Goal: Complete application form

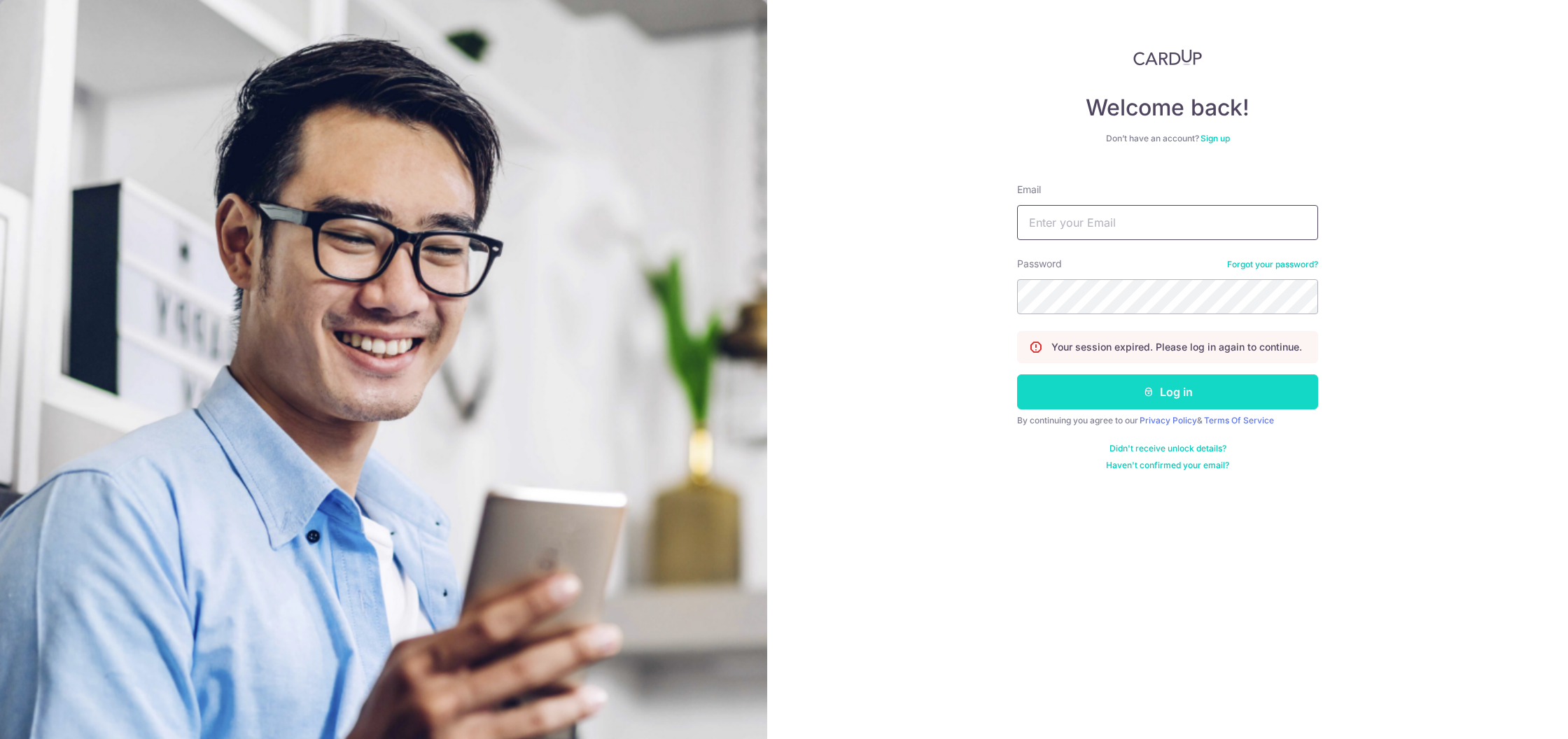
type input "[EMAIL_ADDRESS][DOMAIN_NAME]"
click at [1075, 405] on button "Log in" at bounding box center [1166, 392] width 301 height 35
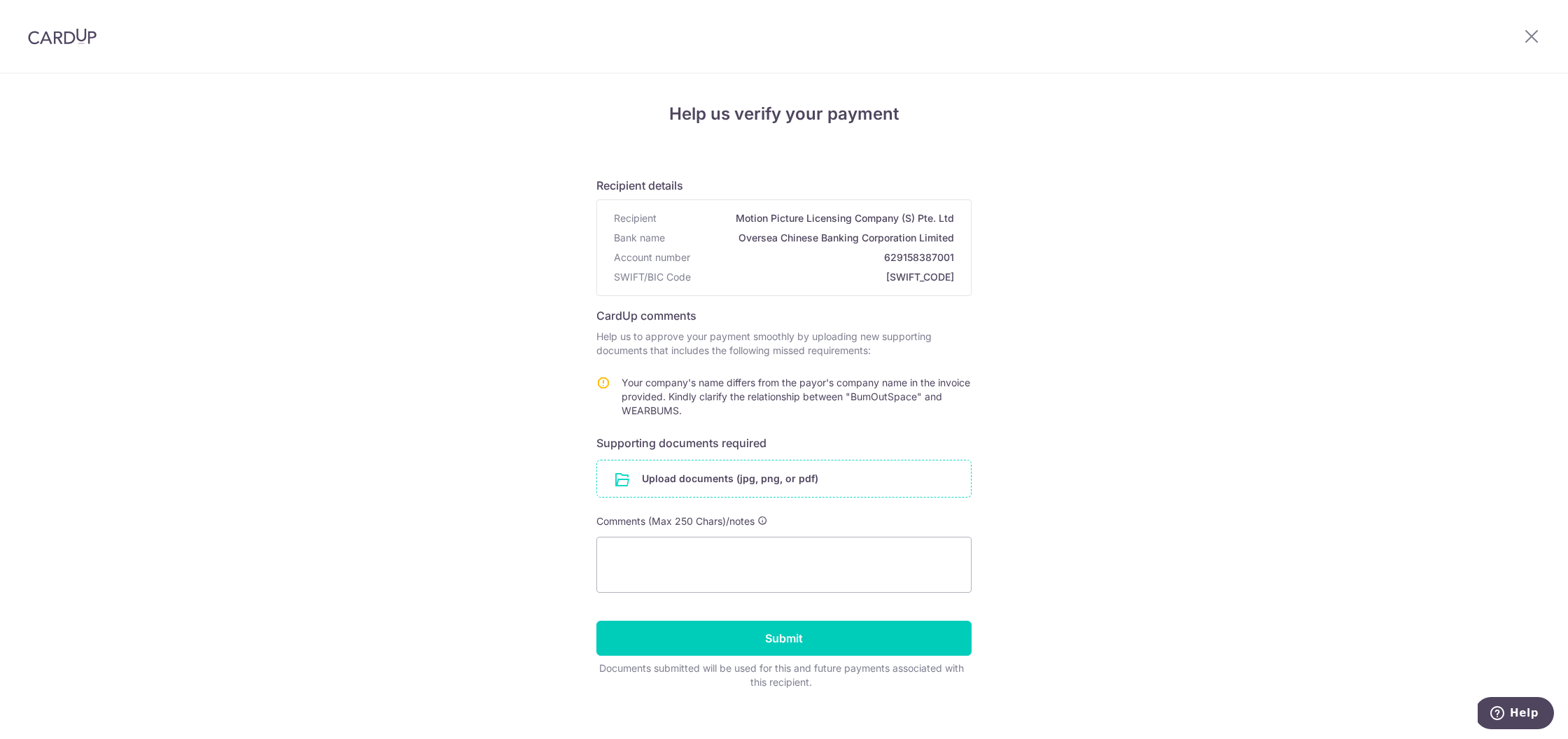
click at [731, 486] on input "file" at bounding box center [784, 479] width 374 height 36
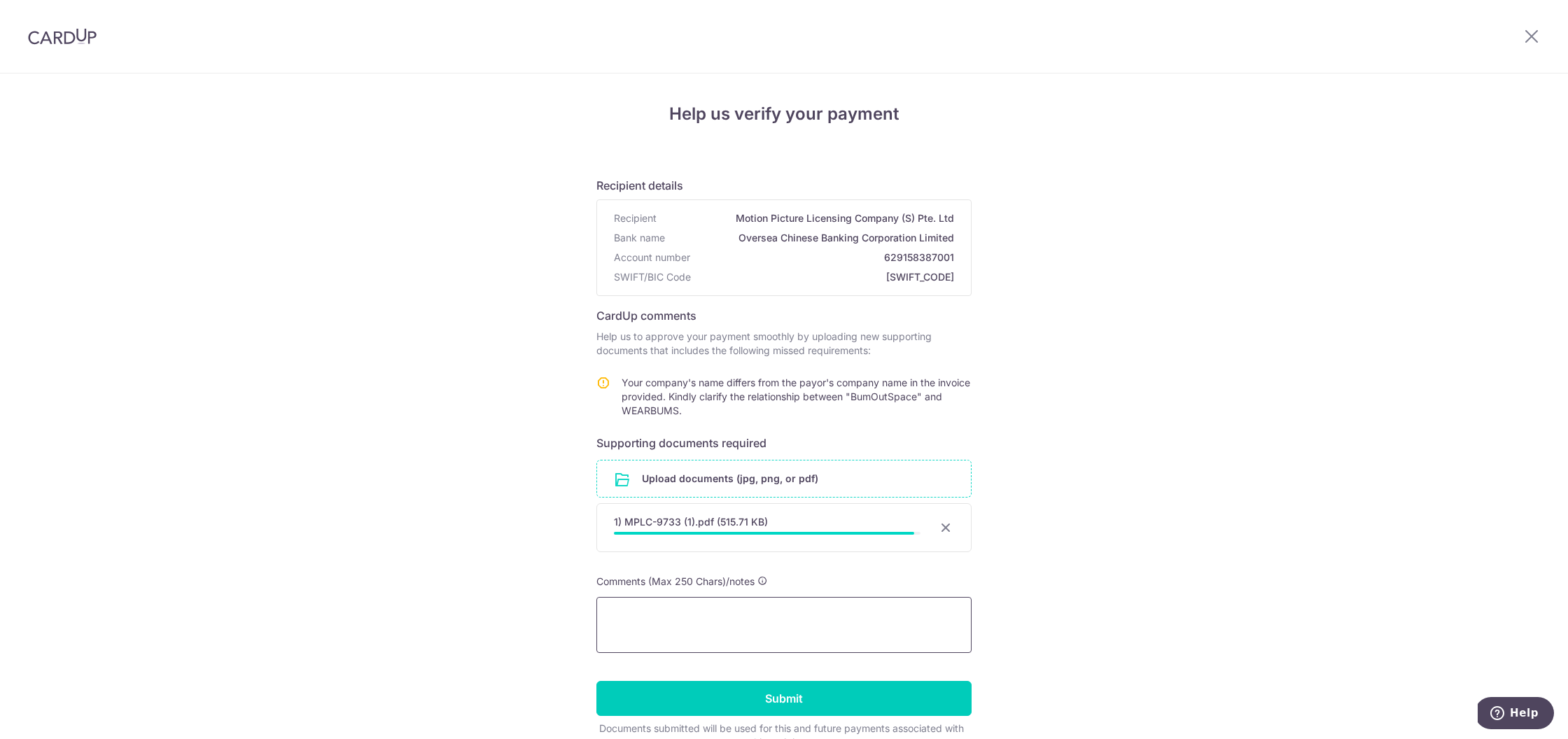
drag, startPoint x: 771, startPoint y: 597, endPoint x: 767, endPoint y: 610, distance: 13.6
click at [770, 598] on textarea at bounding box center [784, 625] width 375 height 56
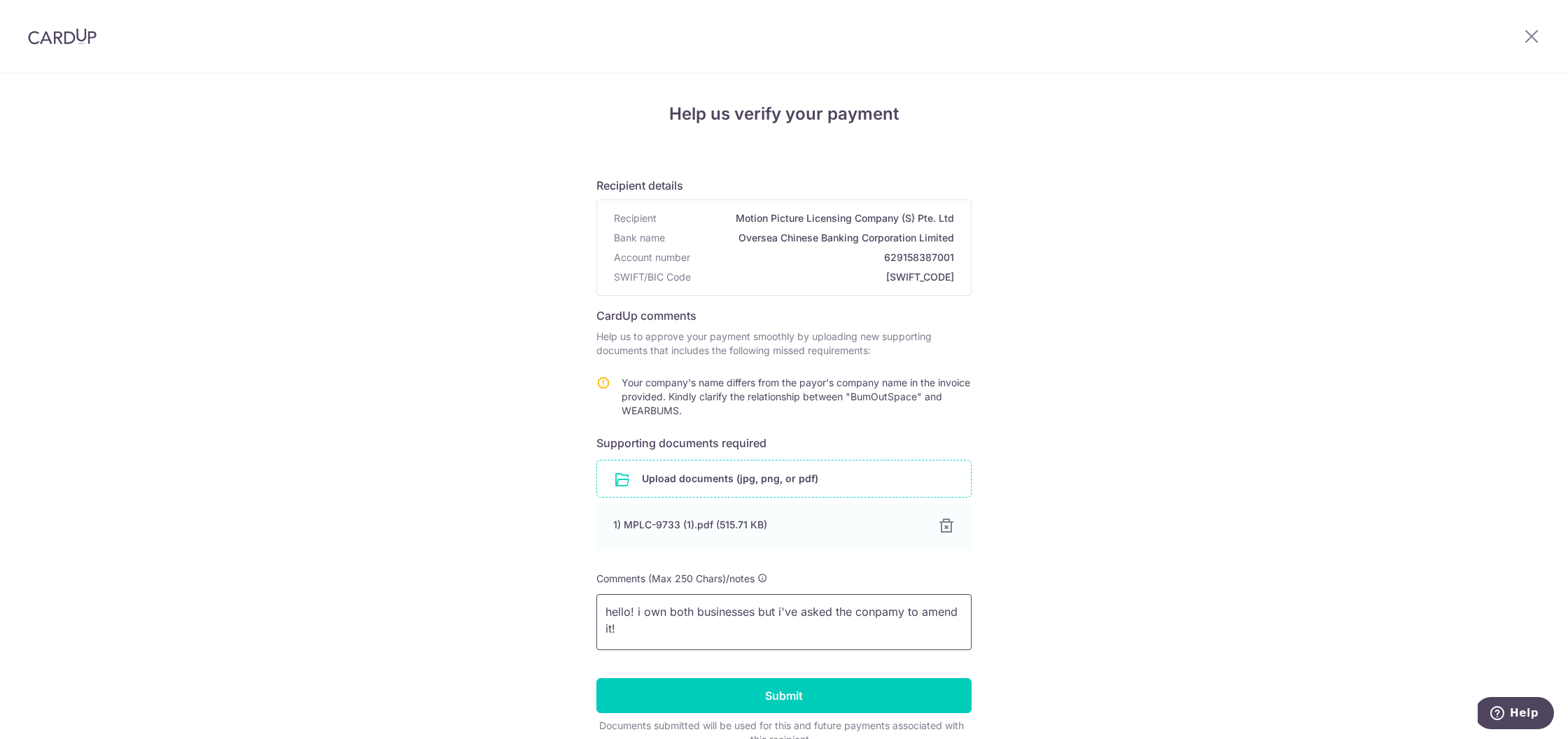
click at [870, 614] on textarea "hello! i own both businesses but i've asked the conpamy to amend it!" at bounding box center [784, 622] width 375 height 56
type textarea "hello! i own both businesses but i've asked the company to amend it!"
click at [790, 695] on input "Submit" at bounding box center [784, 696] width 375 height 35
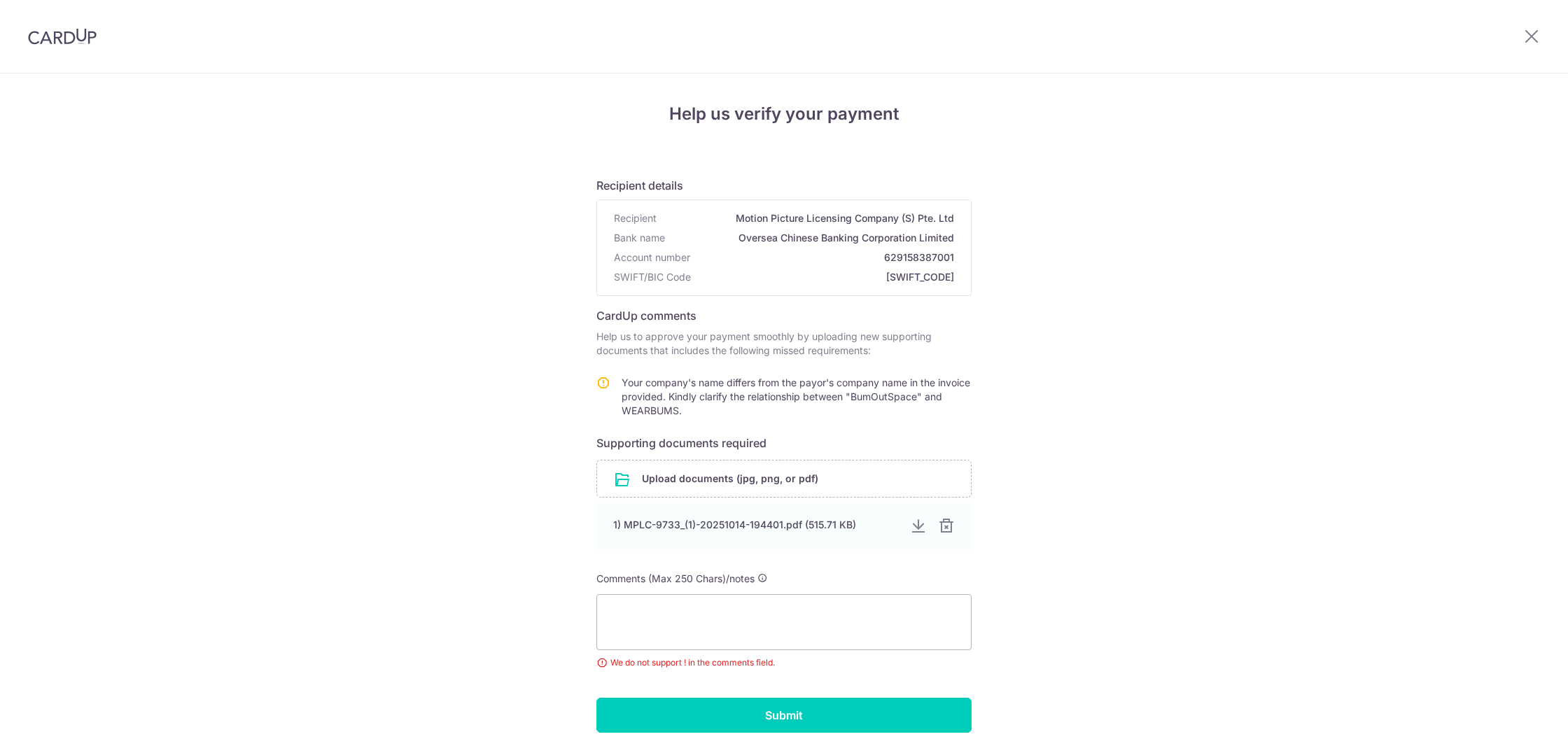
scroll to position [36, 0]
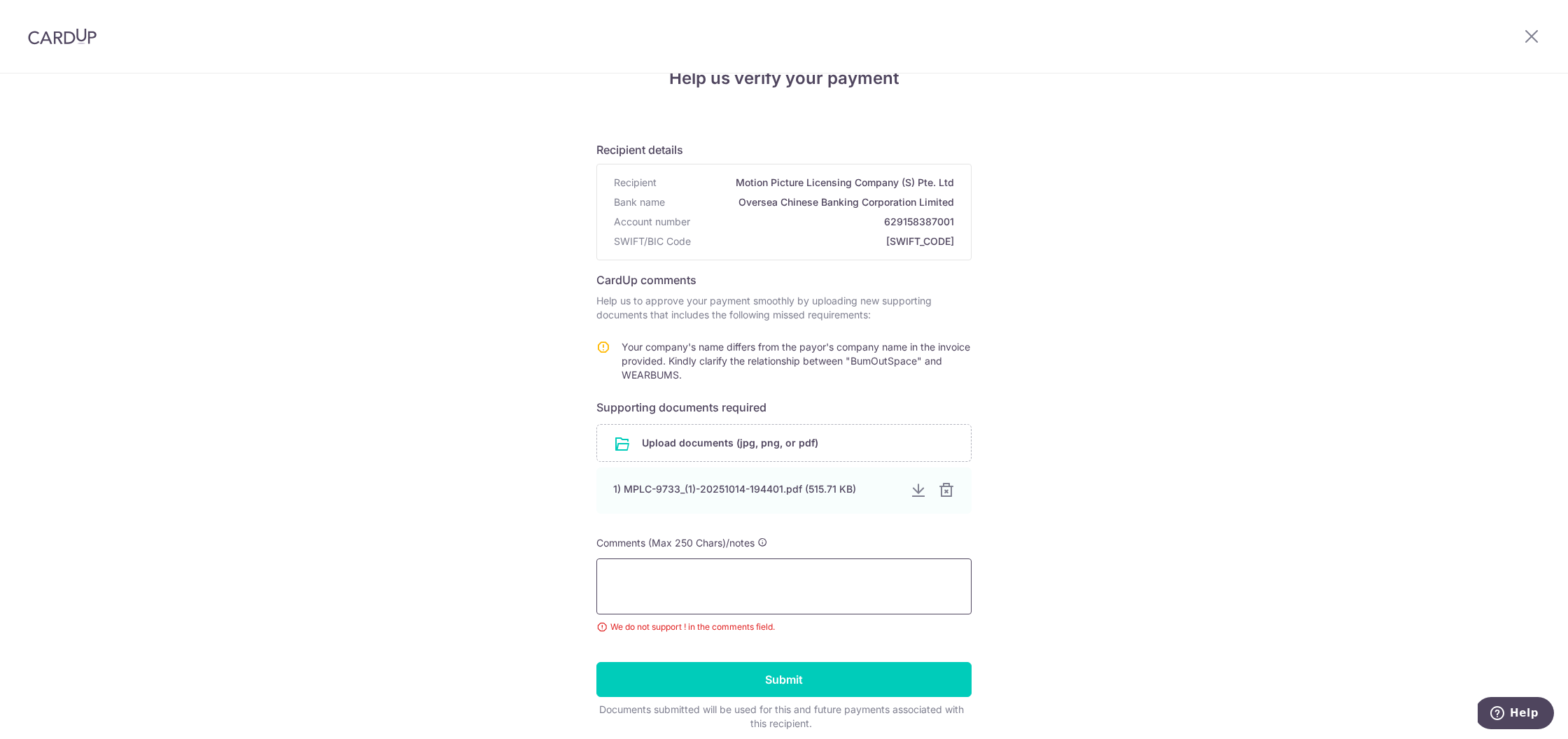
click at [848, 604] on textarea at bounding box center [784, 586] width 375 height 56
type textarea "hello i own both companies but i've asked MLPC to amend it. as BOS is an event …"
click at [867, 653] on form "Recipient details Recipient Motion Picture Licensing Company (S) Pte. Ltd Bank …" at bounding box center [784, 431] width 375 height 601
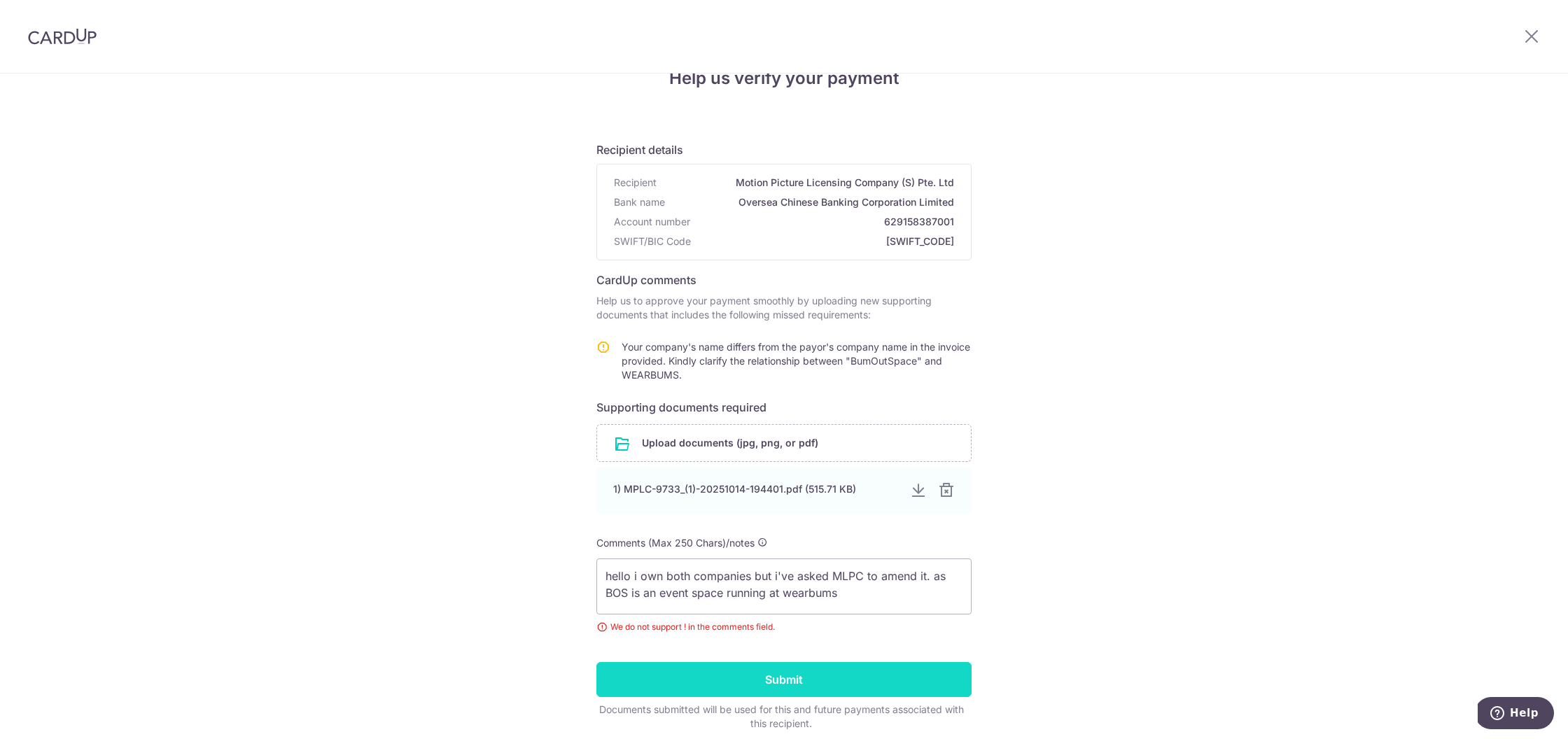
click at [842, 683] on input "Submit" at bounding box center [784, 680] width 375 height 35
